Goal: Transaction & Acquisition: Purchase product/service

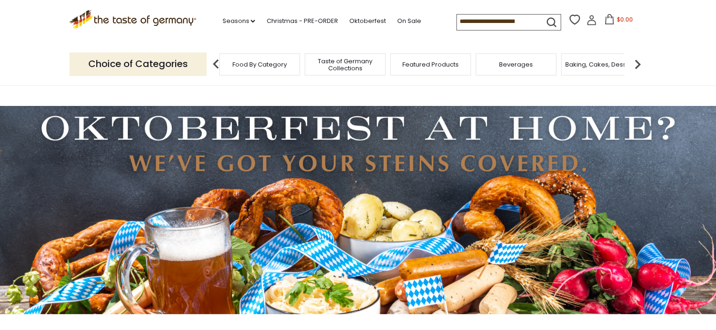
click at [492, 68] on div "Beverages" at bounding box center [515, 64] width 81 height 22
click at [507, 61] on span "Beverages" at bounding box center [516, 64] width 34 height 7
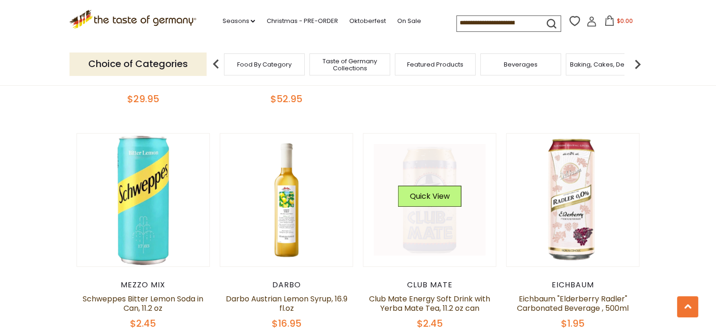
scroll to position [516, 0]
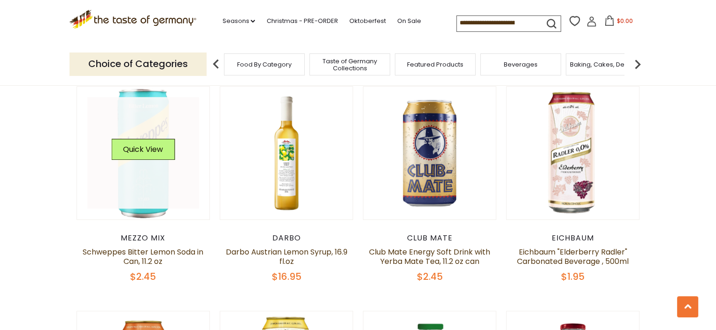
click at [147, 190] on link at bounding box center [143, 153] width 112 height 112
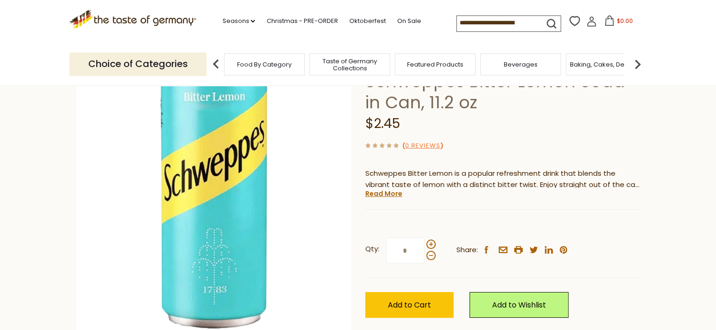
scroll to position [141, 0]
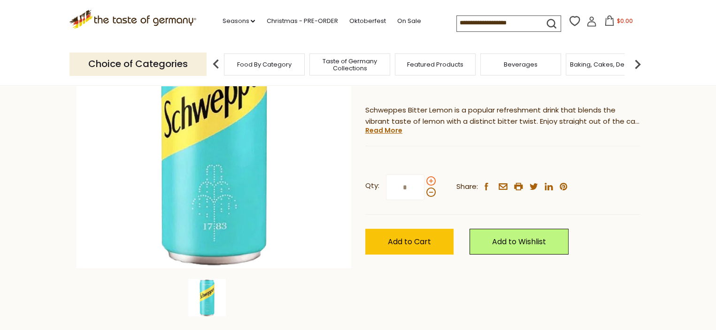
click at [427, 182] on span at bounding box center [430, 180] width 9 height 9
click at [424, 182] on input "*" at bounding box center [405, 188] width 38 height 26
click at [427, 182] on span at bounding box center [430, 180] width 9 height 9
click at [424, 182] on input "*" at bounding box center [405, 188] width 38 height 26
click at [427, 182] on span at bounding box center [430, 180] width 9 height 9
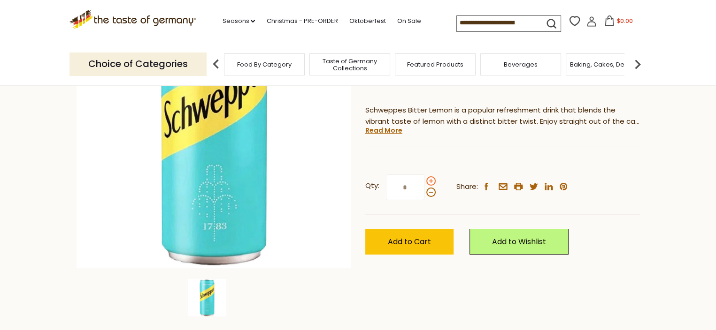
click at [424, 182] on input "*" at bounding box center [405, 188] width 38 height 26
type input "*"
click at [417, 241] on span "Add to Cart" at bounding box center [409, 242] width 43 height 11
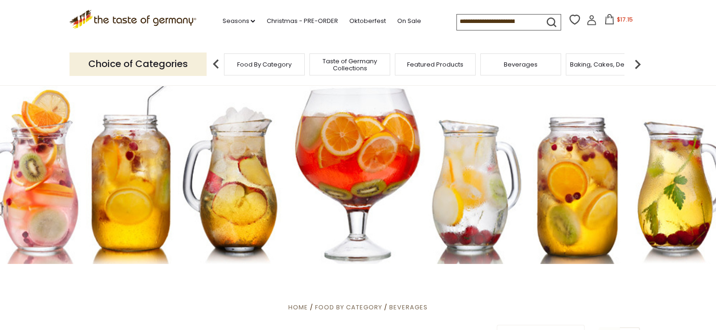
click at [638, 62] on img at bounding box center [637, 64] width 19 height 19
click at [414, 64] on div "Candy" at bounding box center [403, 64] width 81 height 22
click at [411, 65] on span "Candy" at bounding box center [404, 64] width 20 height 7
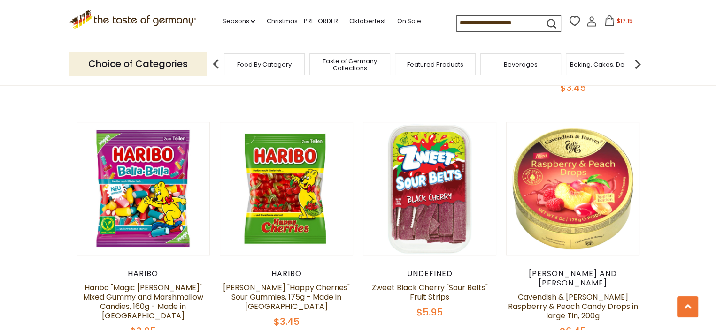
scroll to position [892, 0]
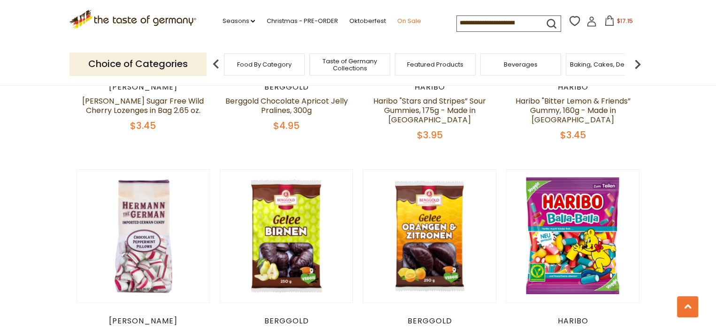
click at [406, 22] on link "On Sale" at bounding box center [409, 21] width 24 height 10
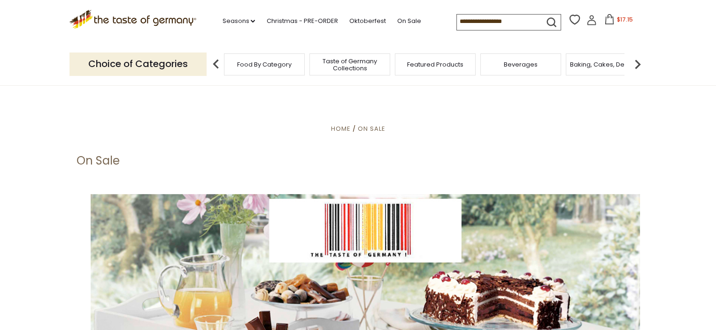
click at [633, 67] on img at bounding box center [637, 64] width 19 height 19
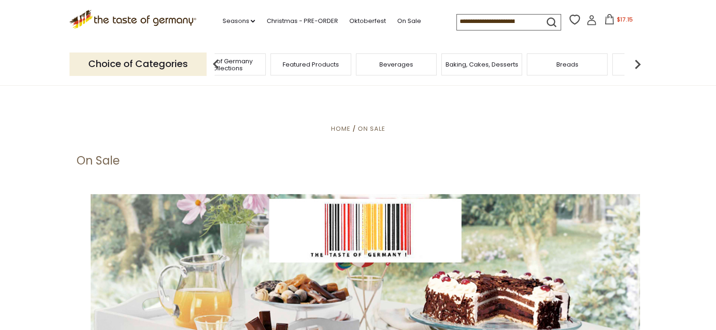
click at [633, 67] on img at bounding box center [637, 64] width 19 height 19
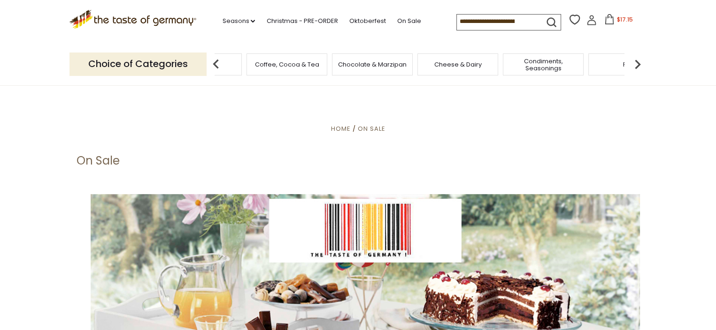
click at [368, 72] on div "Chocolate & Marzipan" at bounding box center [372, 64] width 81 height 22
click at [369, 67] on span "Chocolate & Marzipan" at bounding box center [372, 64] width 69 height 7
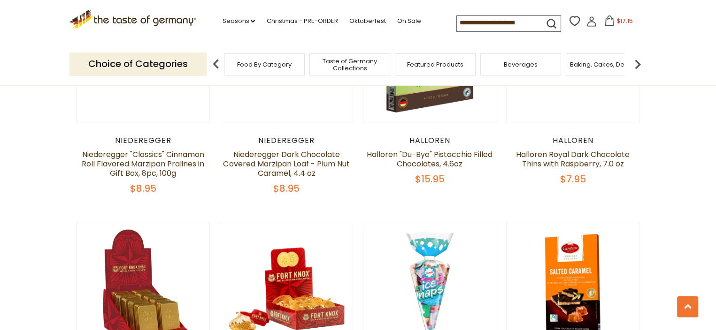
scroll to position [469, 0]
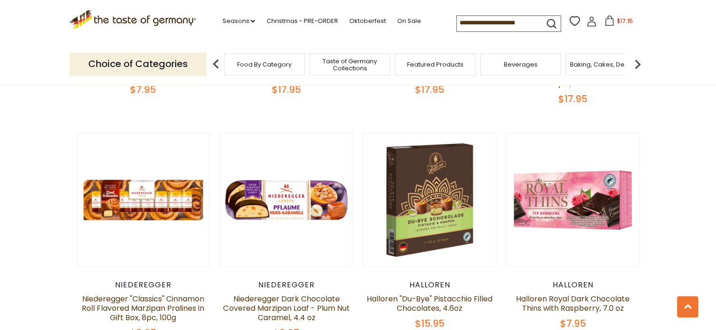
click at [489, 20] on input at bounding box center [496, 22] width 79 height 13
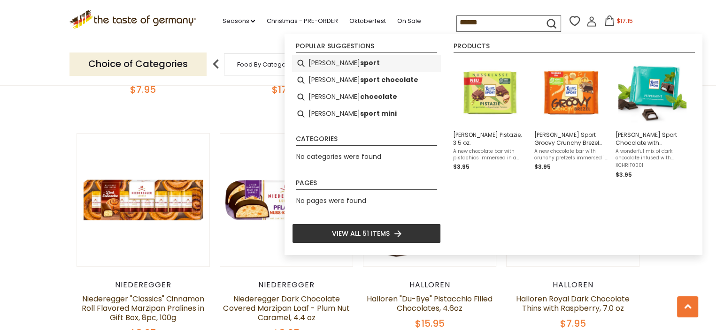
click at [347, 67] on li "[PERSON_NAME] sport" at bounding box center [366, 63] width 149 height 17
type input "**********"
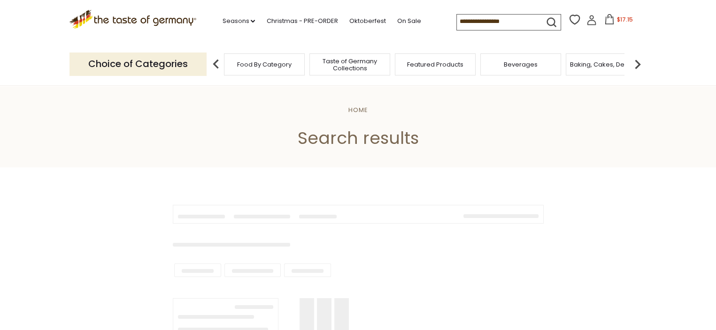
type input "**********"
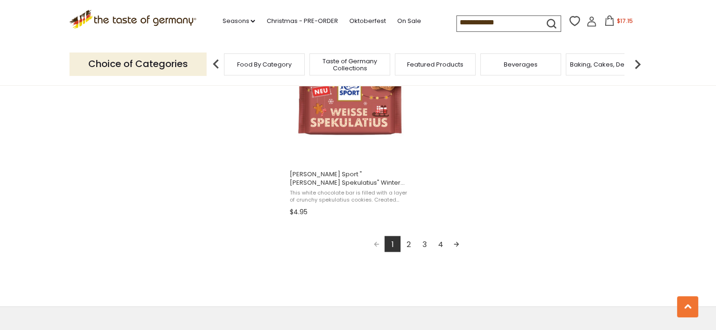
scroll to position [1689, 0]
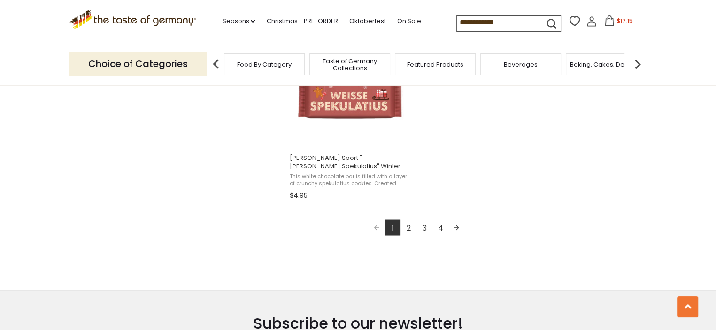
click at [458, 231] on link "Next page" at bounding box center [456, 228] width 16 height 16
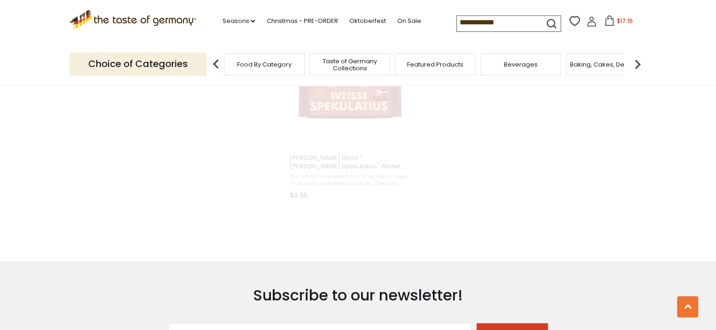
scroll to position [1388, 0]
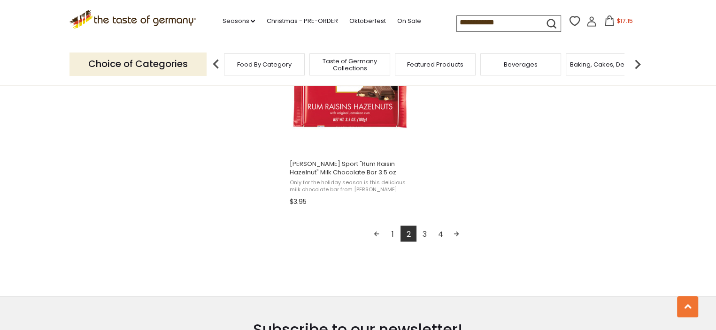
scroll to position [1689, 0]
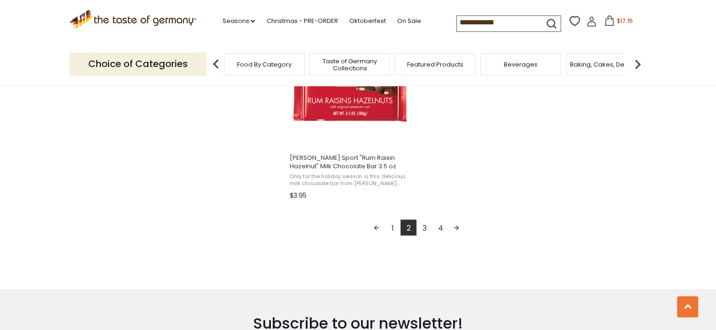
click at [452, 229] on link "Next page" at bounding box center [456, 228] width 16 height 16
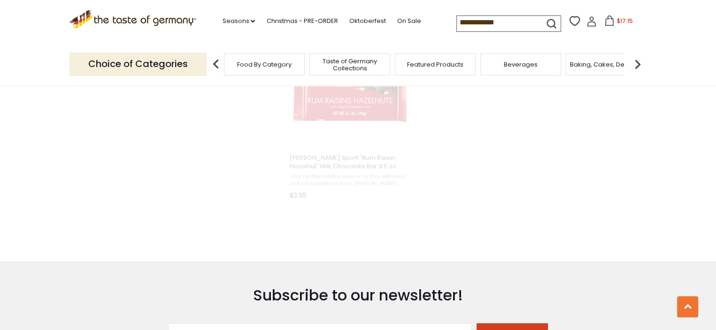
scroll to position [443, 0]
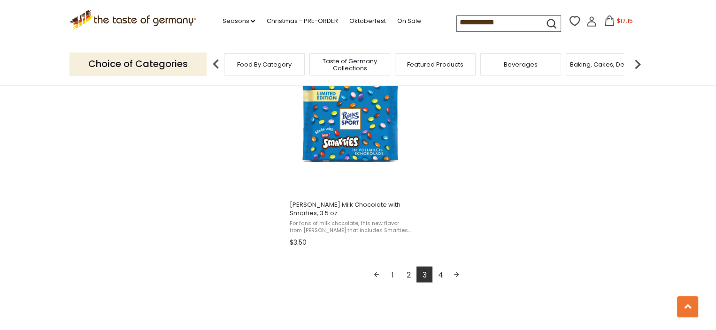
scroll to position [1689, 0]
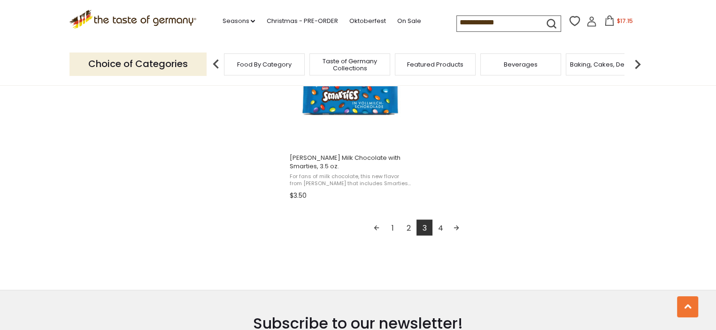
click at [453, 226] on link "Next page" at bounding box center [456, 228] width 16 height 16
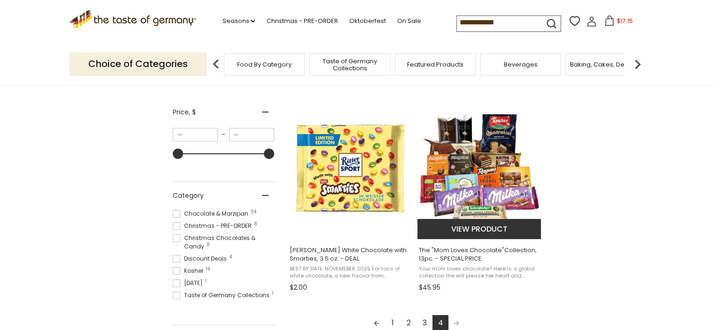
scroll to position [188, 0]
